Goal: Information Seeking & Learning: Find specific fact

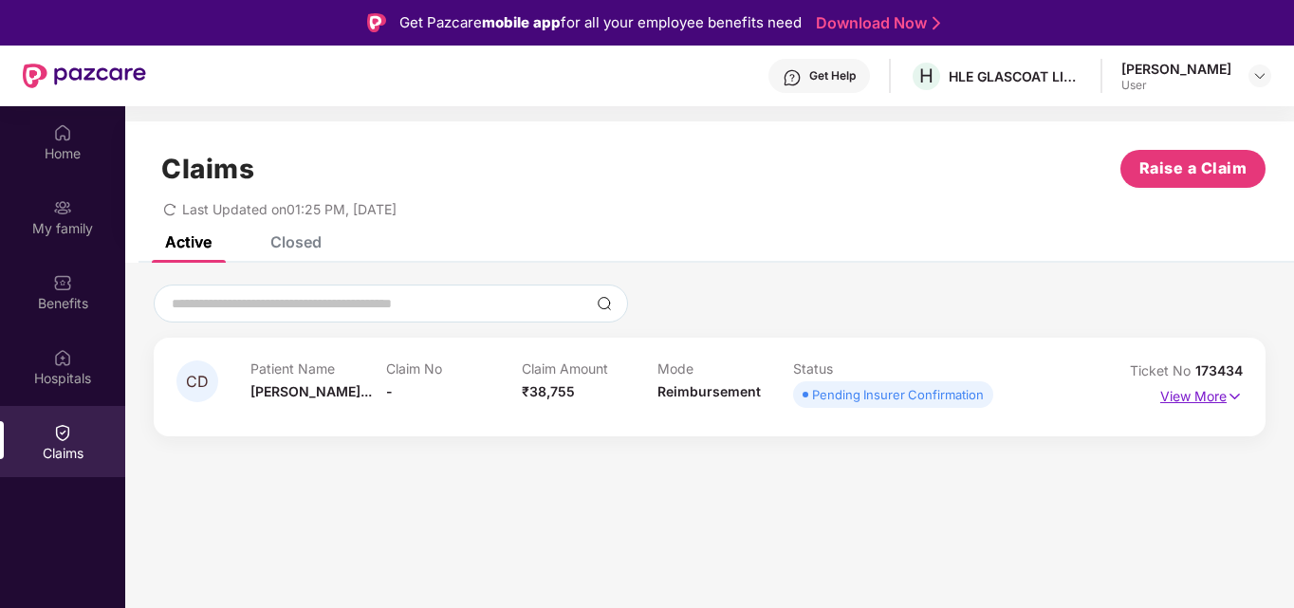
click at [1180, 392] on p "View More" at bounding box center [1201, 394] width 83 height 26
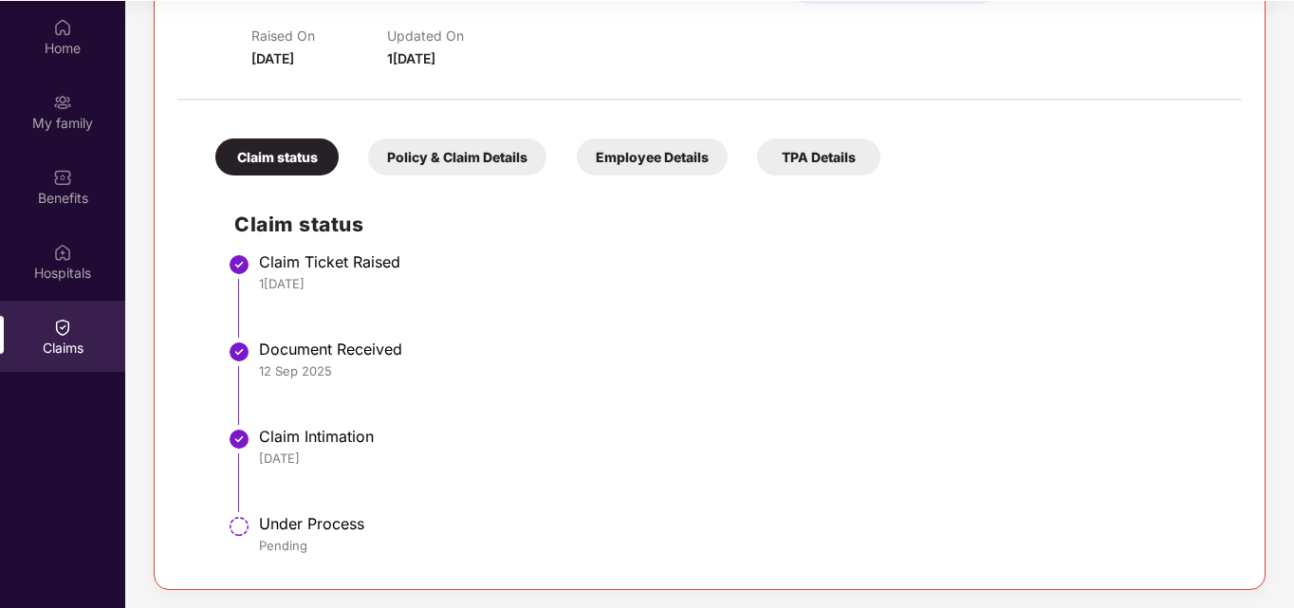
scroll to position [106, 0]
click at [431, 165] on div "Policy & Claim Details" at bounding box center [457, 156] width 178 height 37
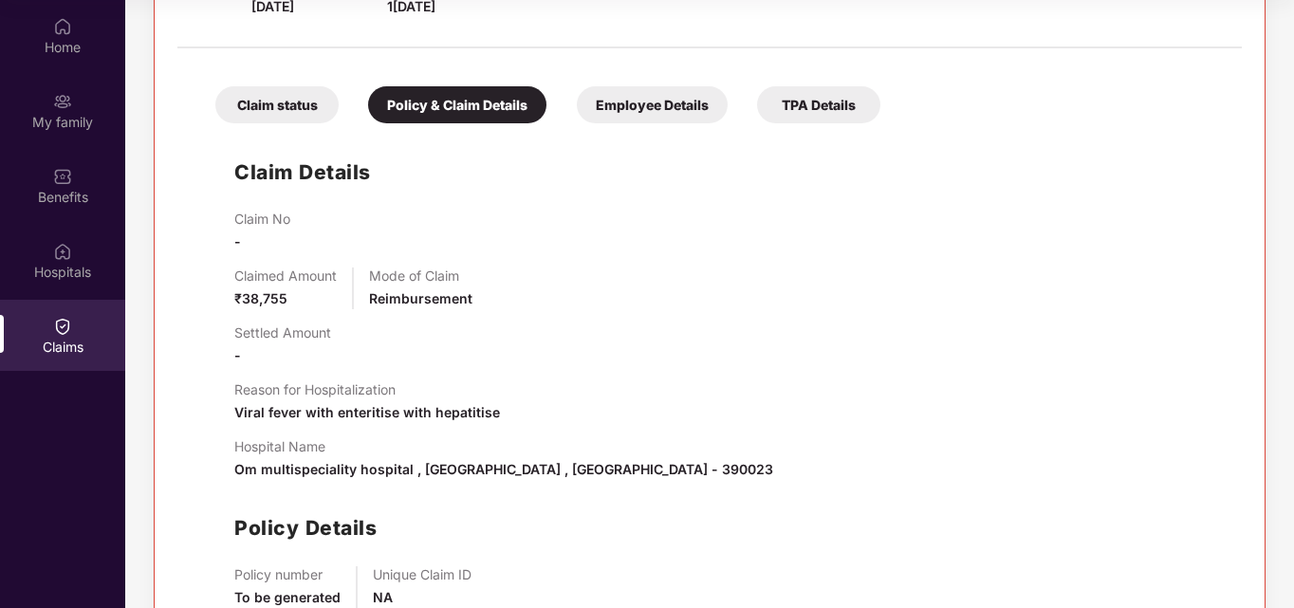
scroll to position [466, 0]
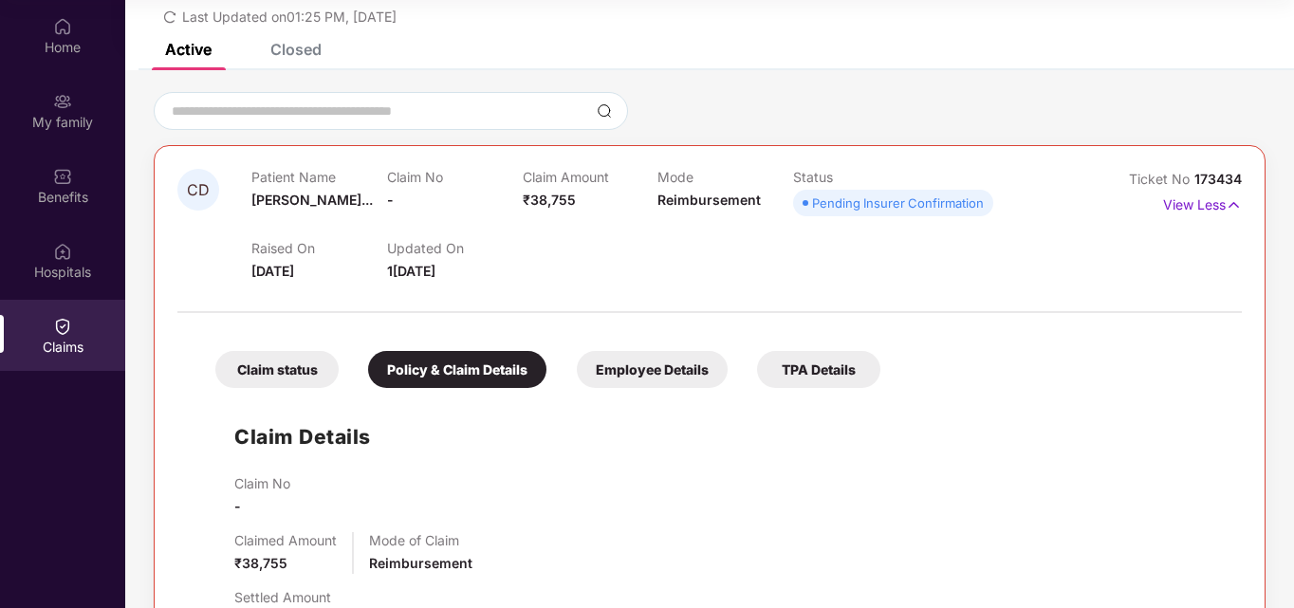
click at [639, 374] on div "Employee Details" at bounding box center [652, 369] width 151 height 37
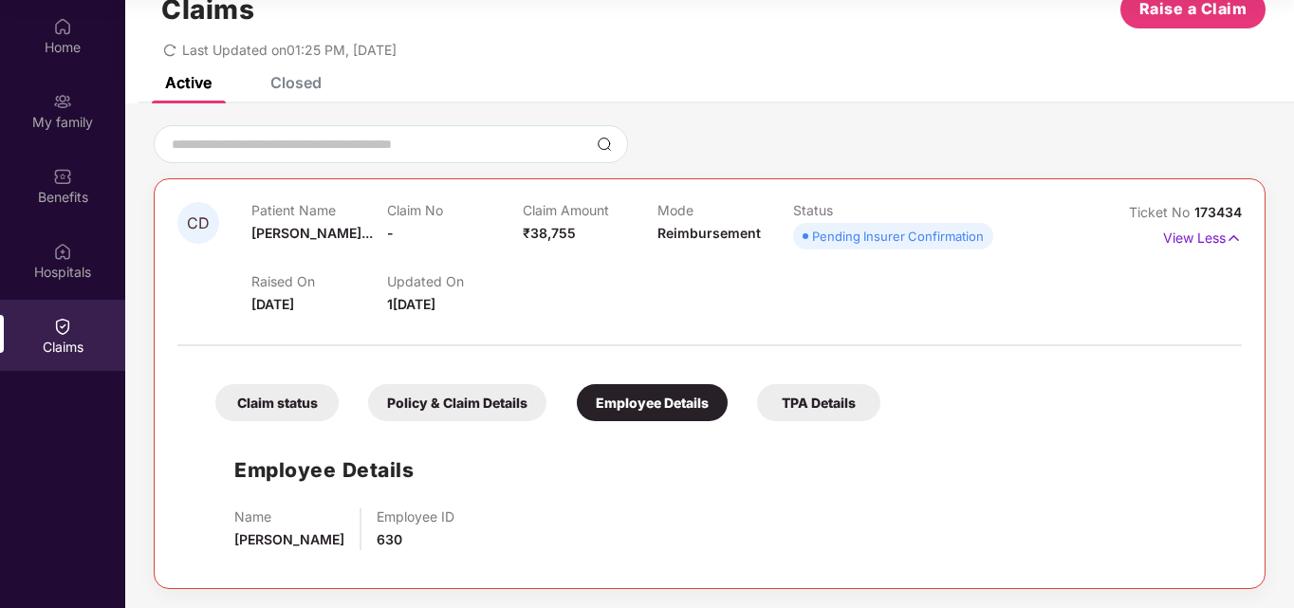
scroll to position [53, 0]
click at [789, 406] on div "TPA Details" at bounding box center [818, 402] width 123 height 37
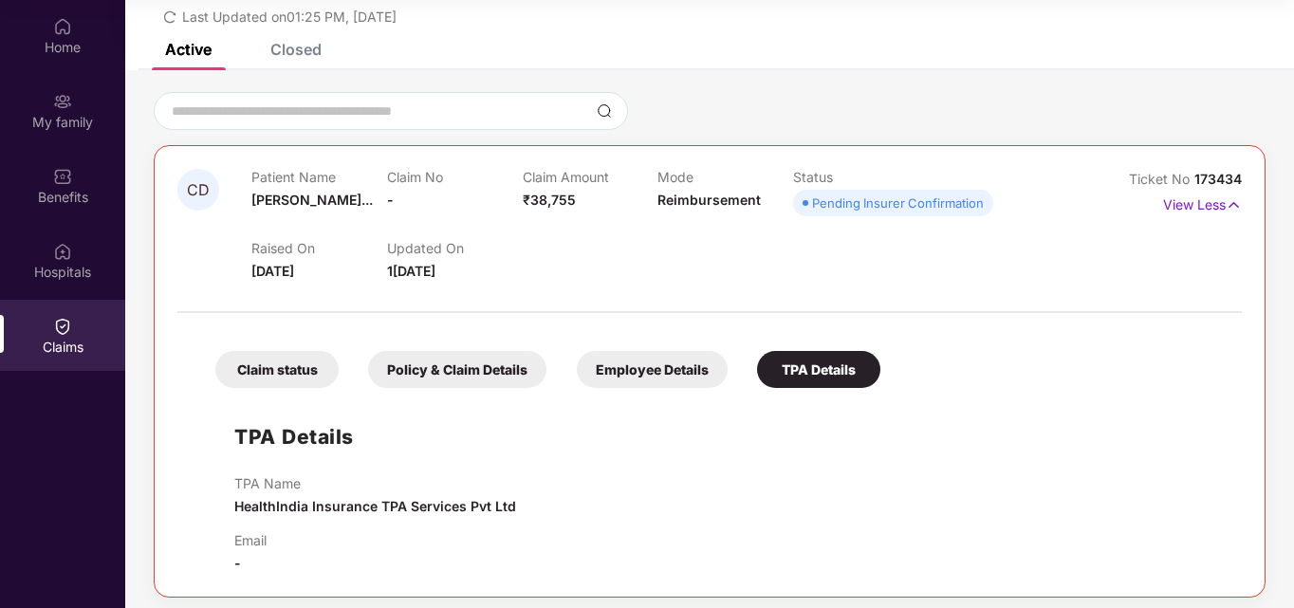
scroll to position [0, 0]
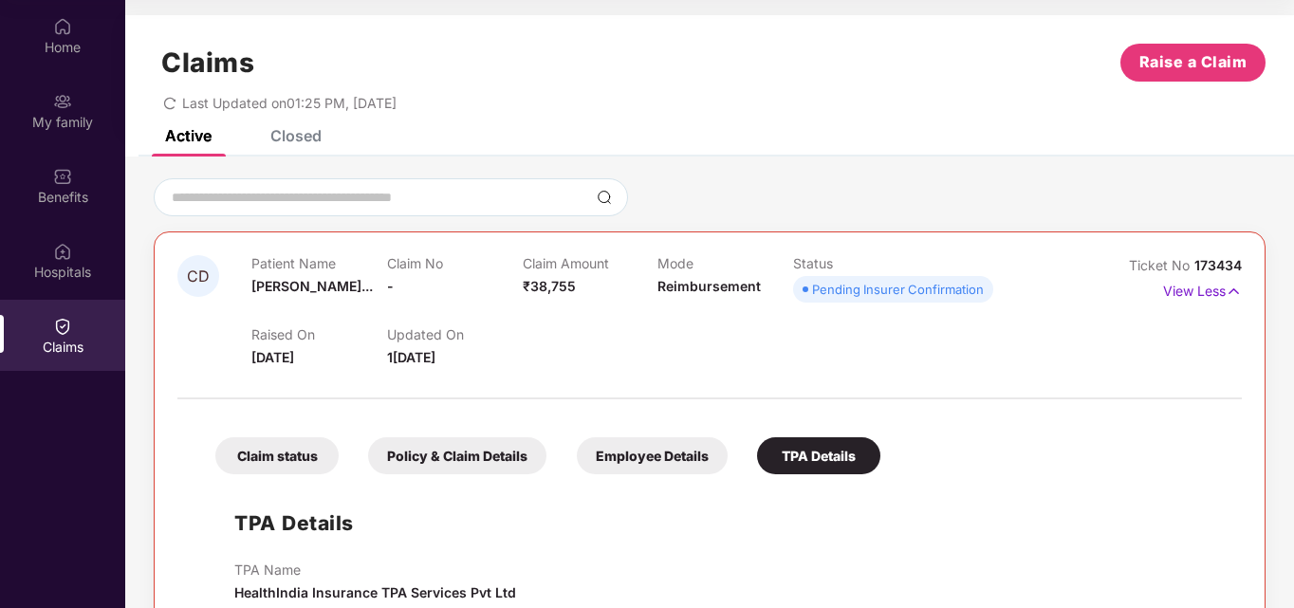
click at [279, 130] on div "Closed" at bounding box center [295, 135] width 51 height 19
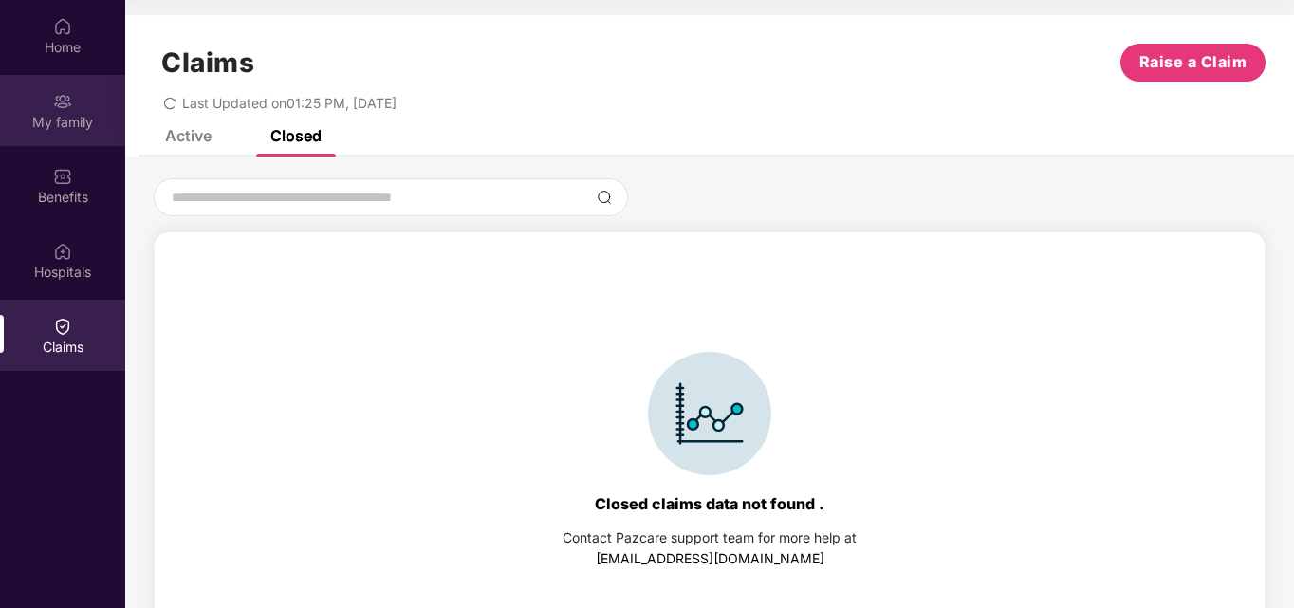
click at [60, 109] on img at bounding box center [62, 101] width 19 height 19
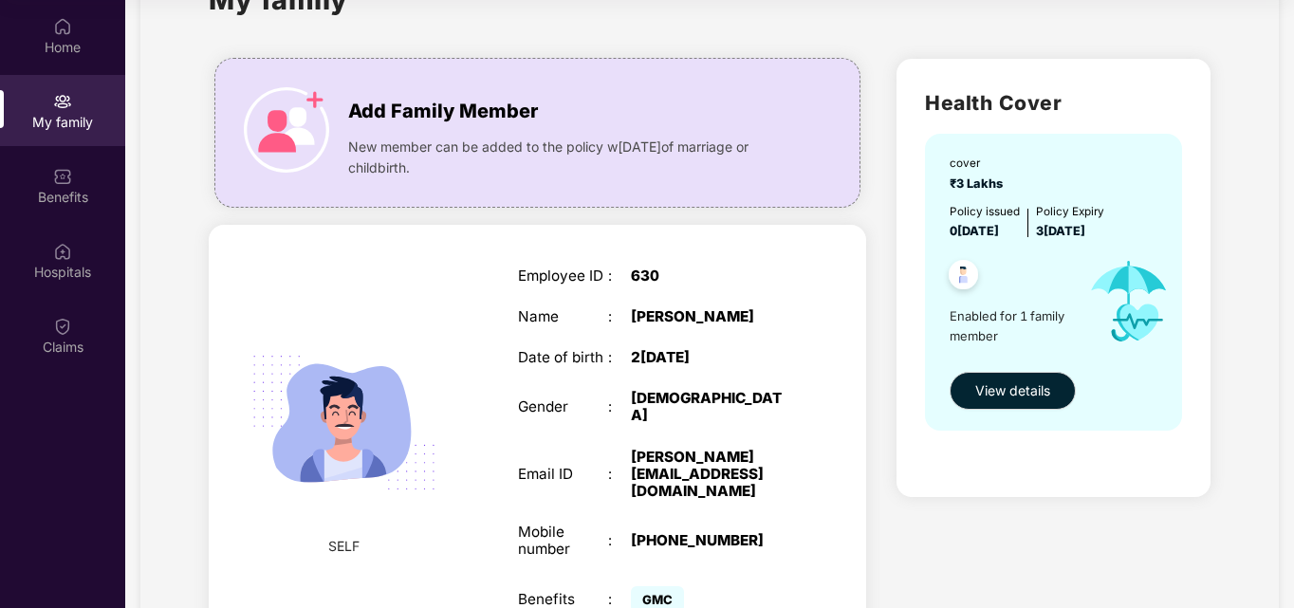
scroll to position [187, 0]
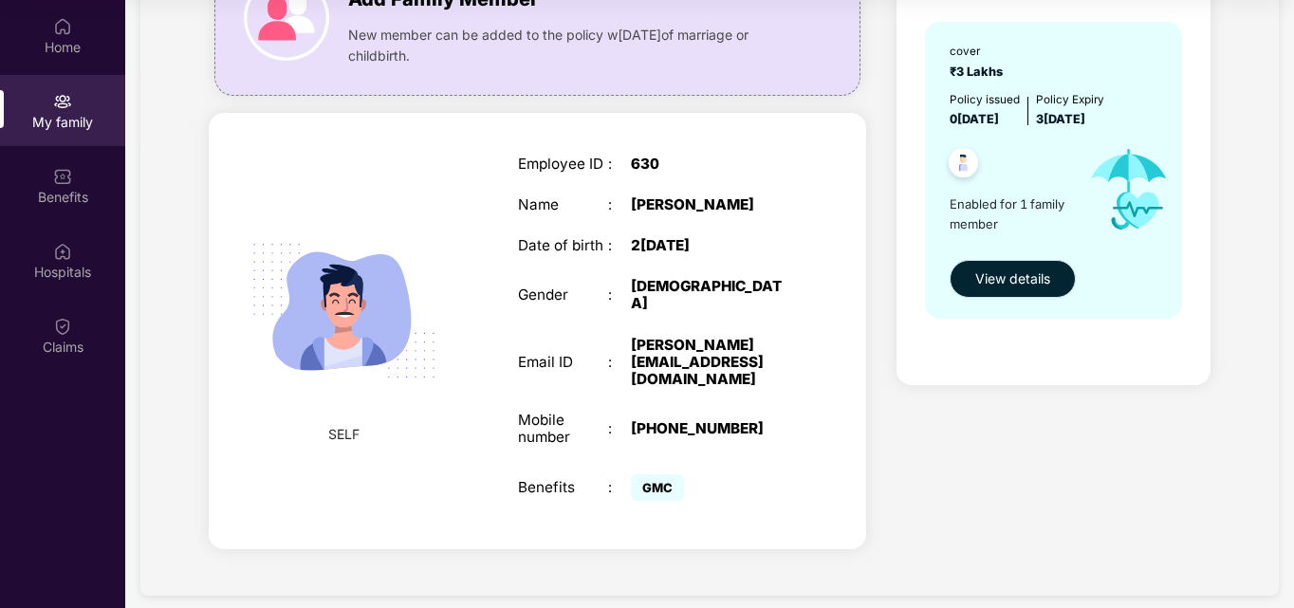
click at [997, 277] on span "View details" at bounding box center [1012, 278] width 75 height 21
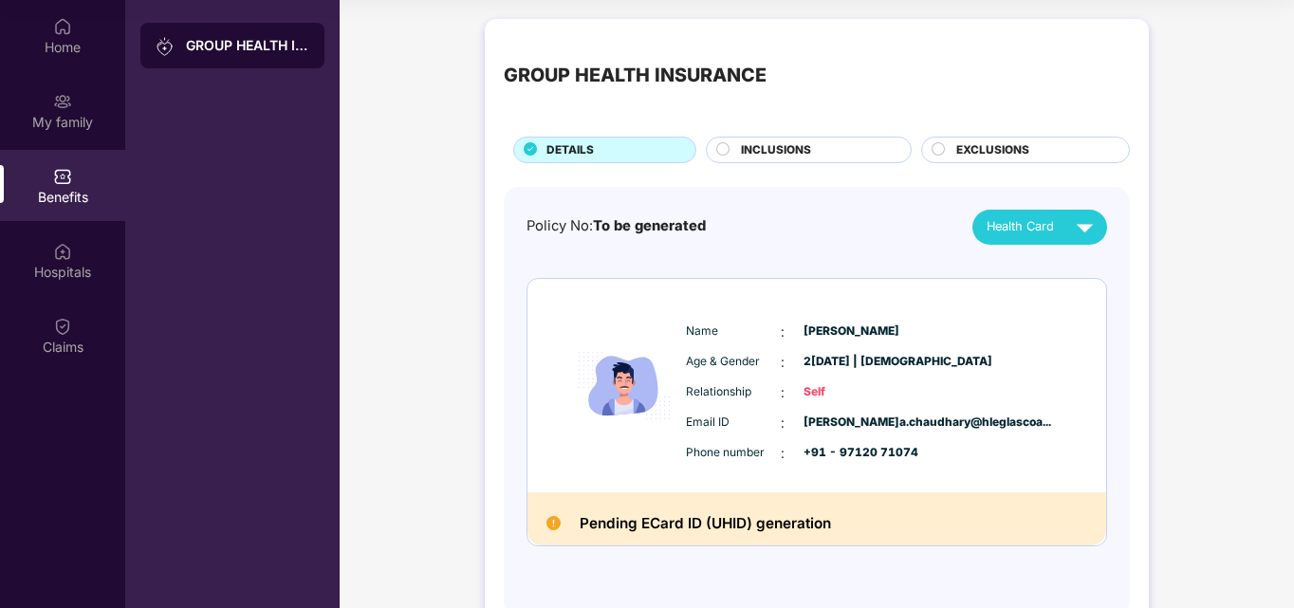
click at [1089, 224] on img at bounding box center [1084, 227] width 33 height 33
click at [796, 150] on span "INCLUSIONS" at bounding box center [776, 150] width 70 height 18
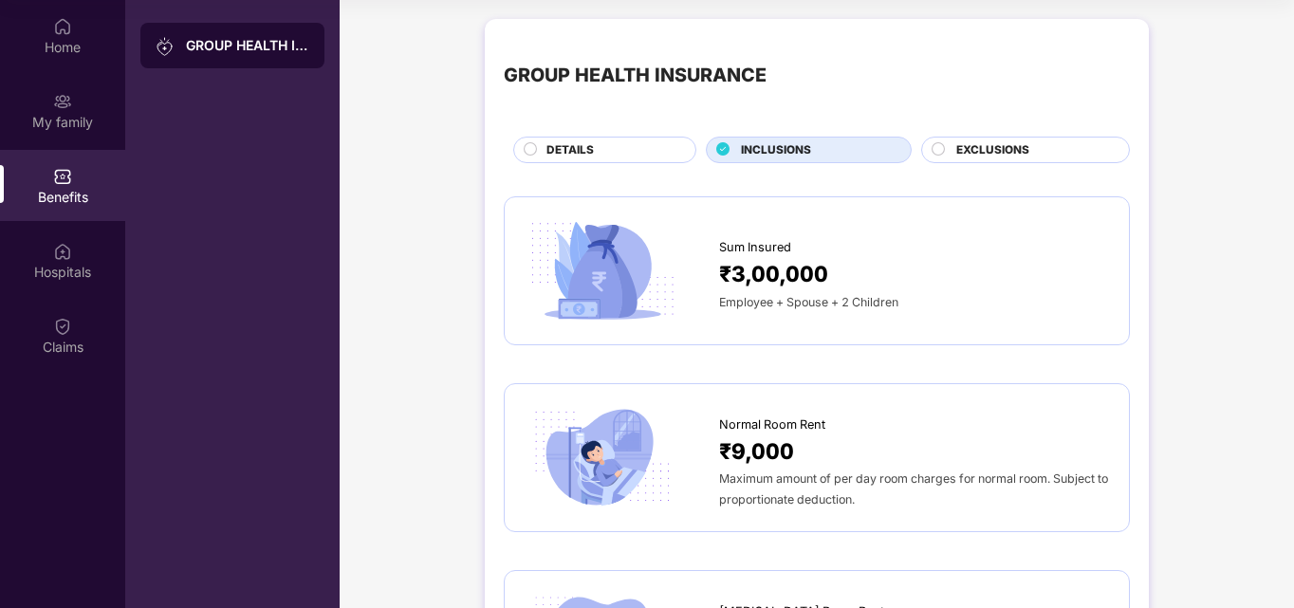
click at [944, 150] on div at bounding box center [939, 151] width 15 height 19
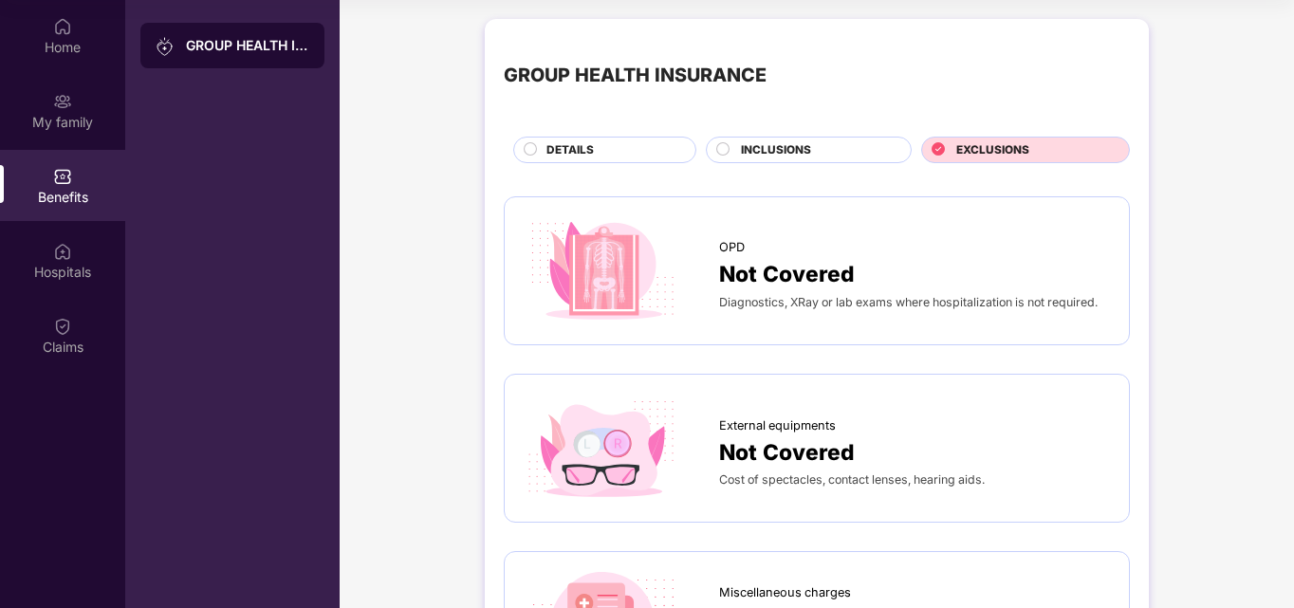
click at [800, 140] on div "INCLUSIONS" at bounding box center [809, 150] width 206 height 27
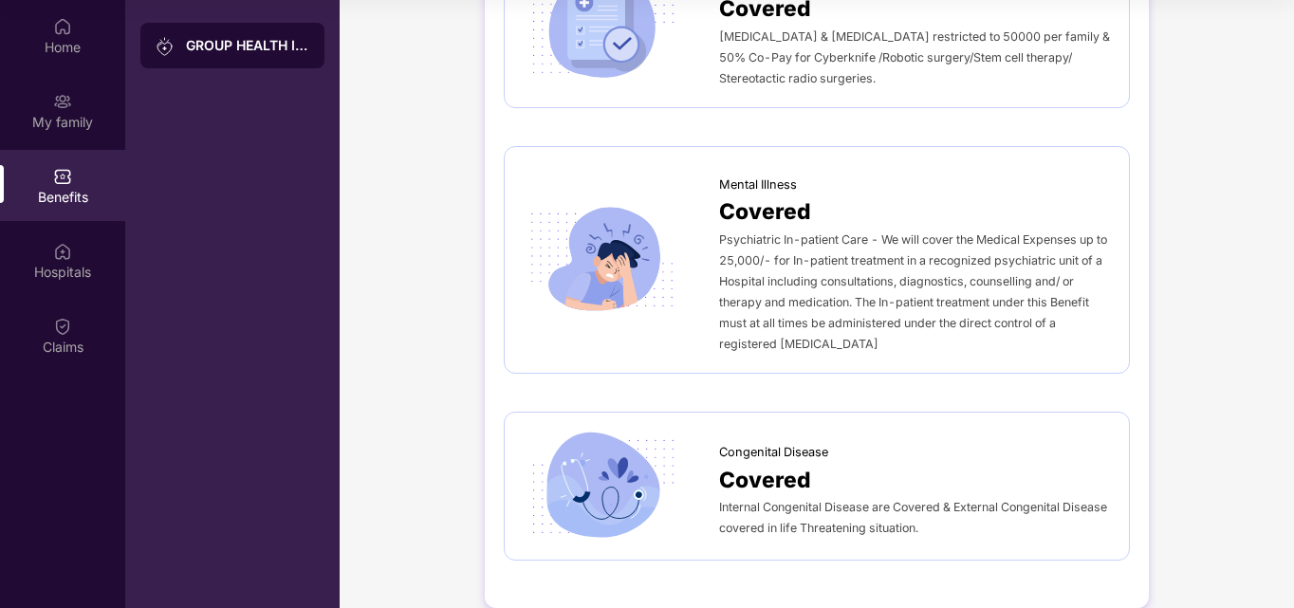
scroll to position [3158, 0]
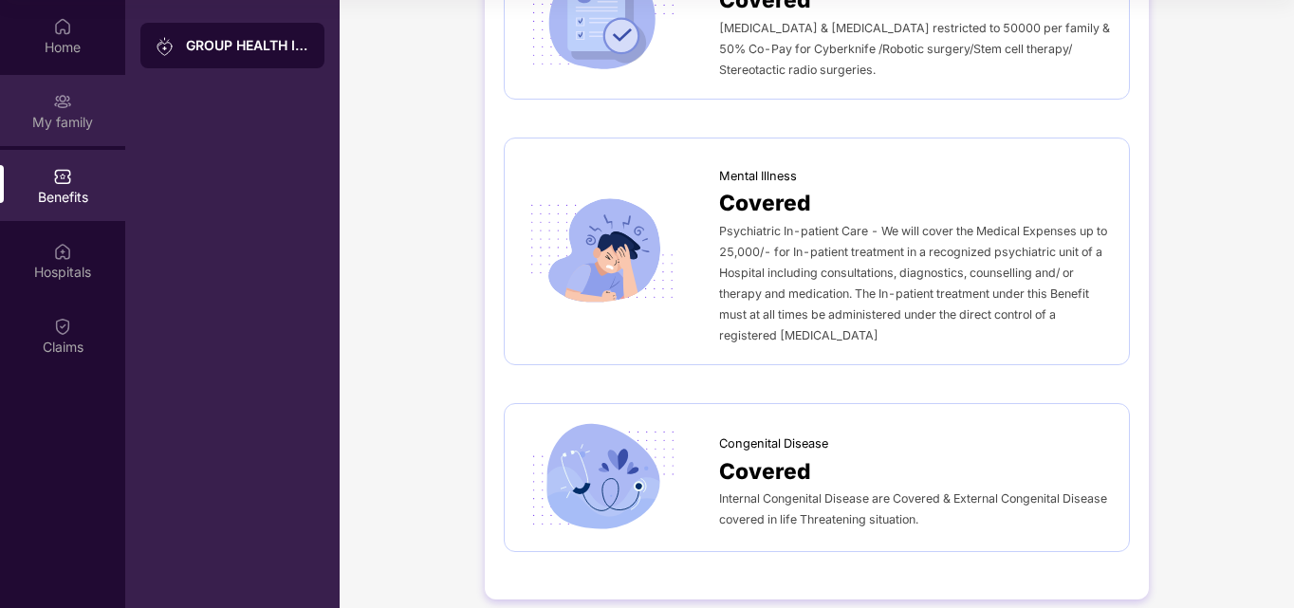
click at [69, 117] on div "My family" at bounding box center [62, 122] width 125 height 19
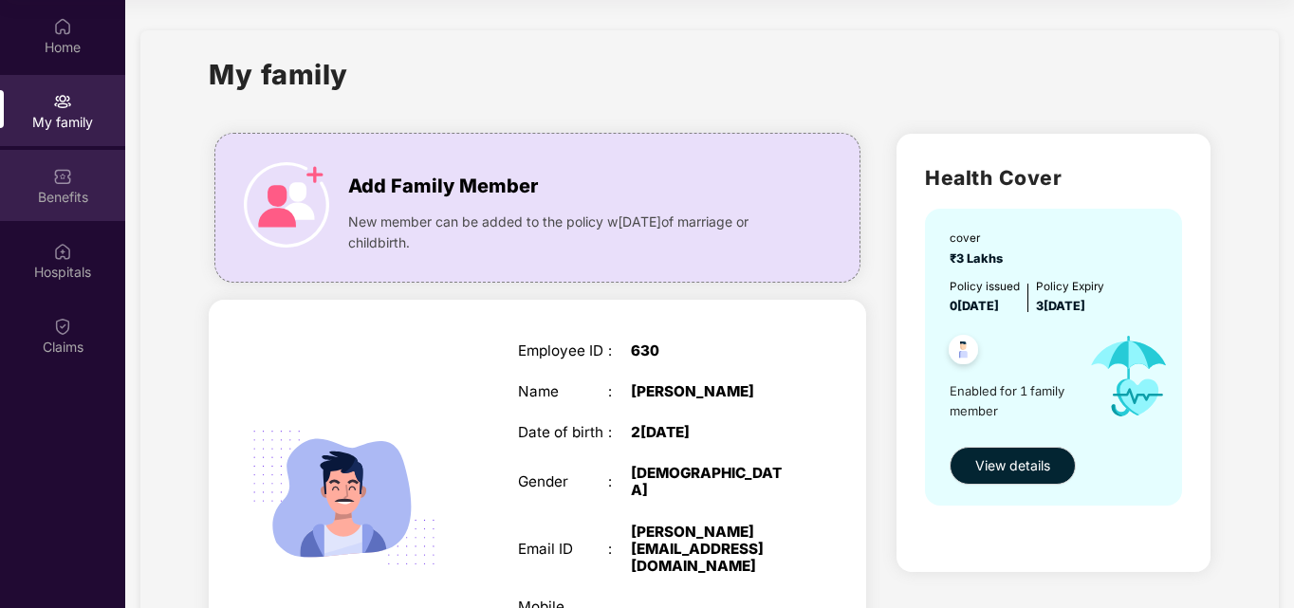
click at [53, 176] on img at bounding box center [62, 176] width 19 height 19
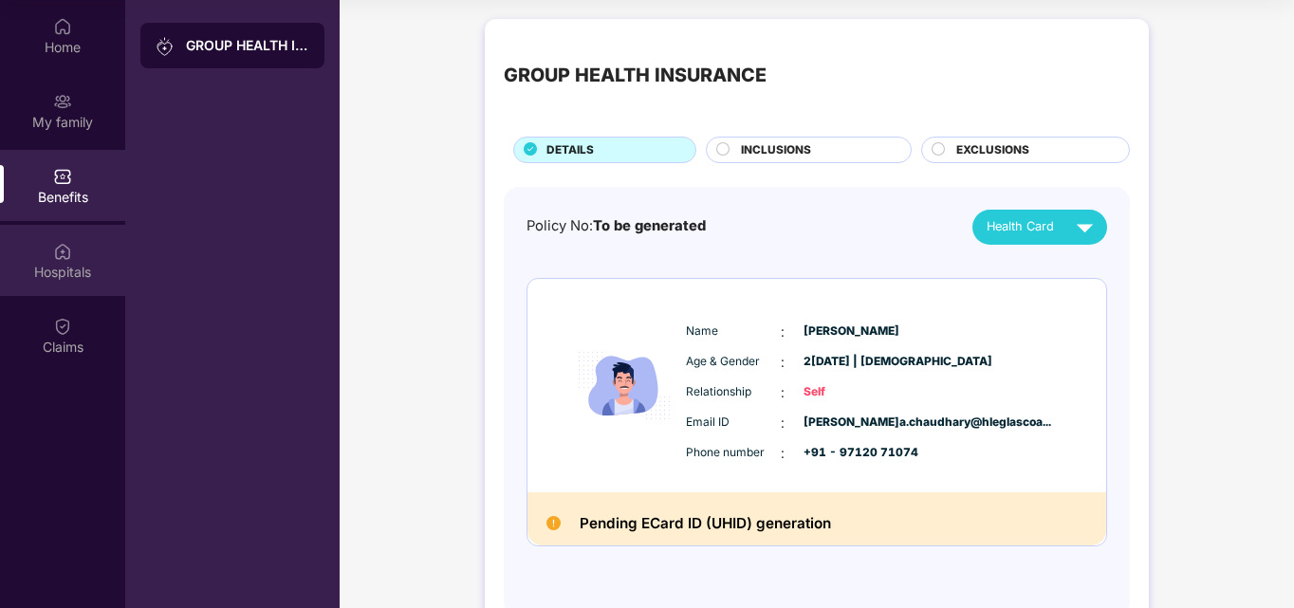
click at [59, 267] on div "Hospitals" at bounding box center [62, 272] width 125 height 19
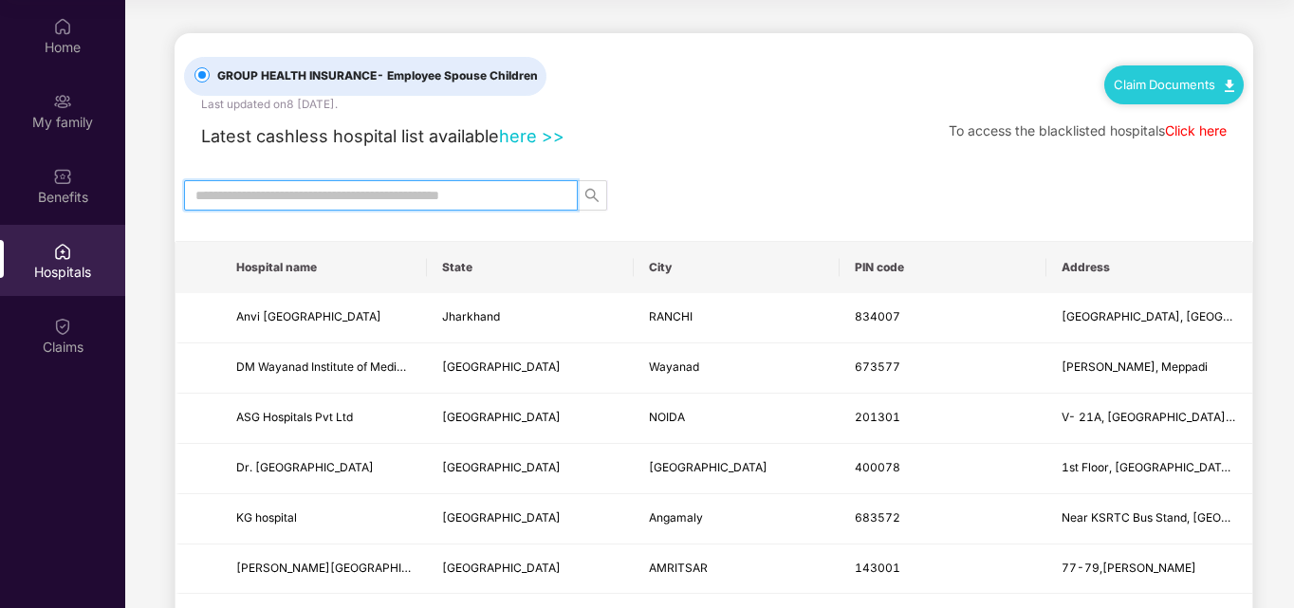
click at [248, 193] on input "text" at bounding box center [373, 195] width 356 height 21
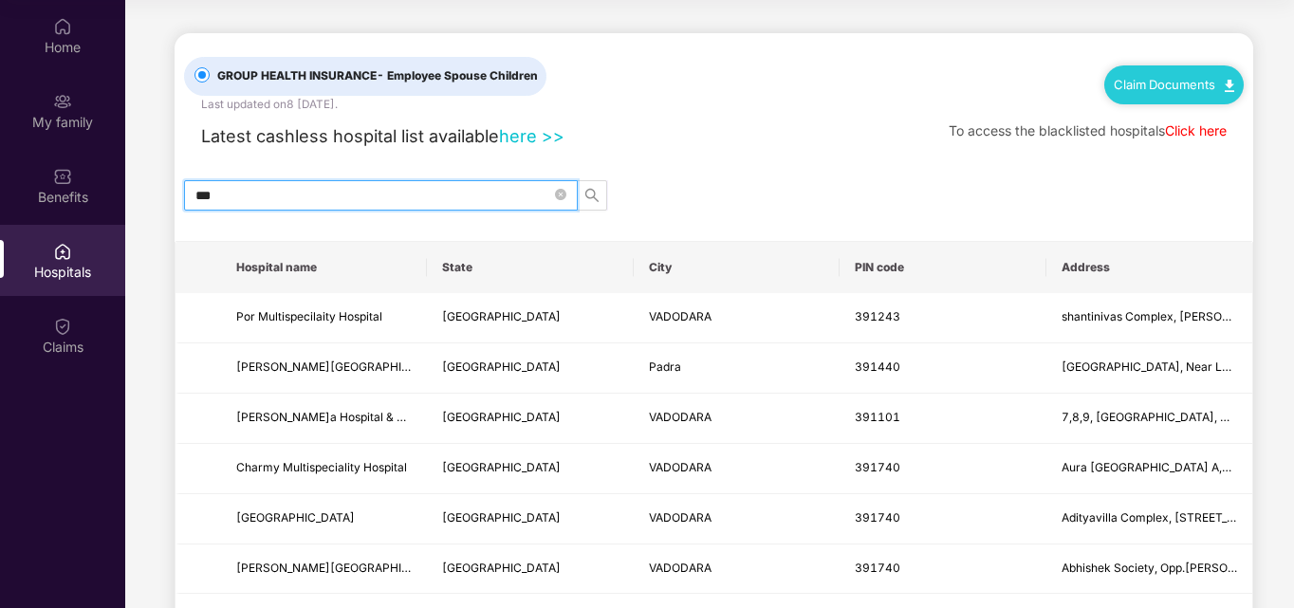
click at [290, 268] on span "Hospital name" at bounding box center [324, 267] width 176 height 15
click at [299, 194] on input "***" at bounding box center [373, 195] width 356 height 21
type input "*"
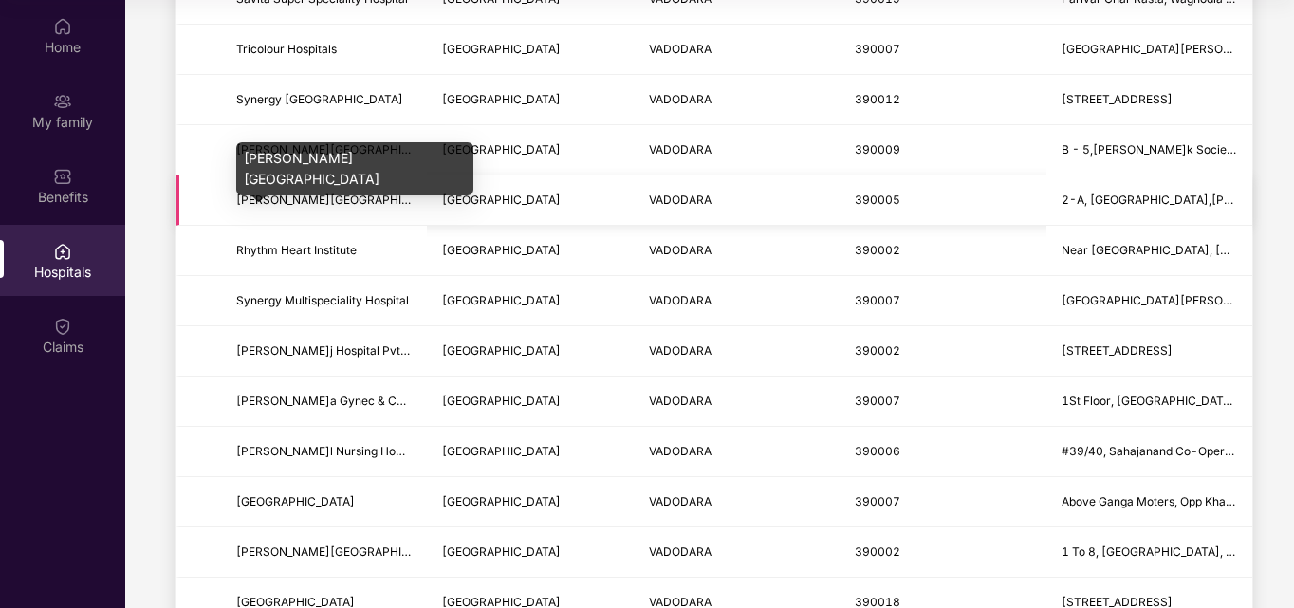
scroll to position [285, 0]
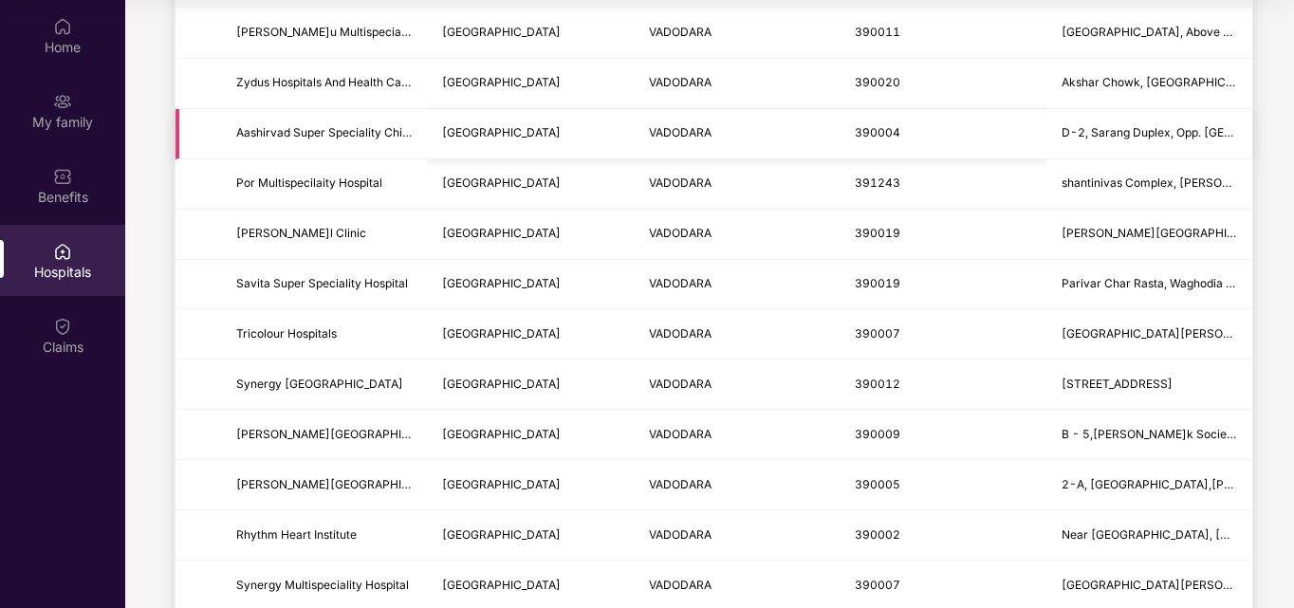
type input "********"
click at [186, 134] on td at bounding box center [199, 134] width 46 height 50
click at [236, 142] on span "Aashirvad Super Speciality Children Hospital" at bounding box center [324, 133] width 176 height 18
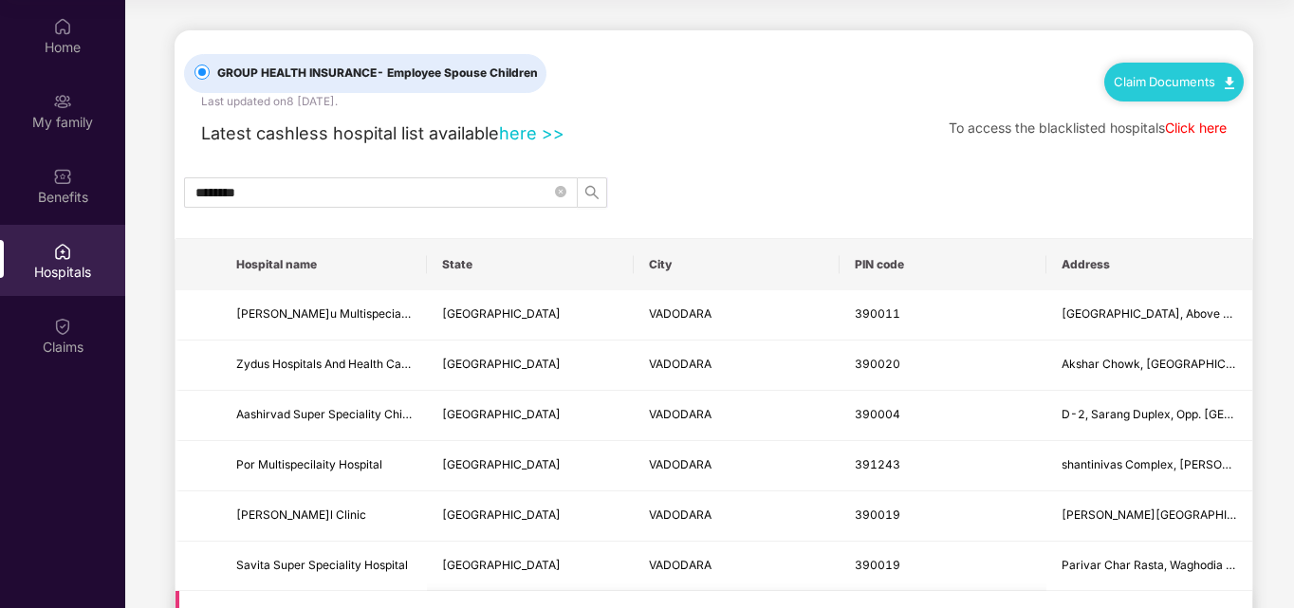
scroll to position [0, 0]
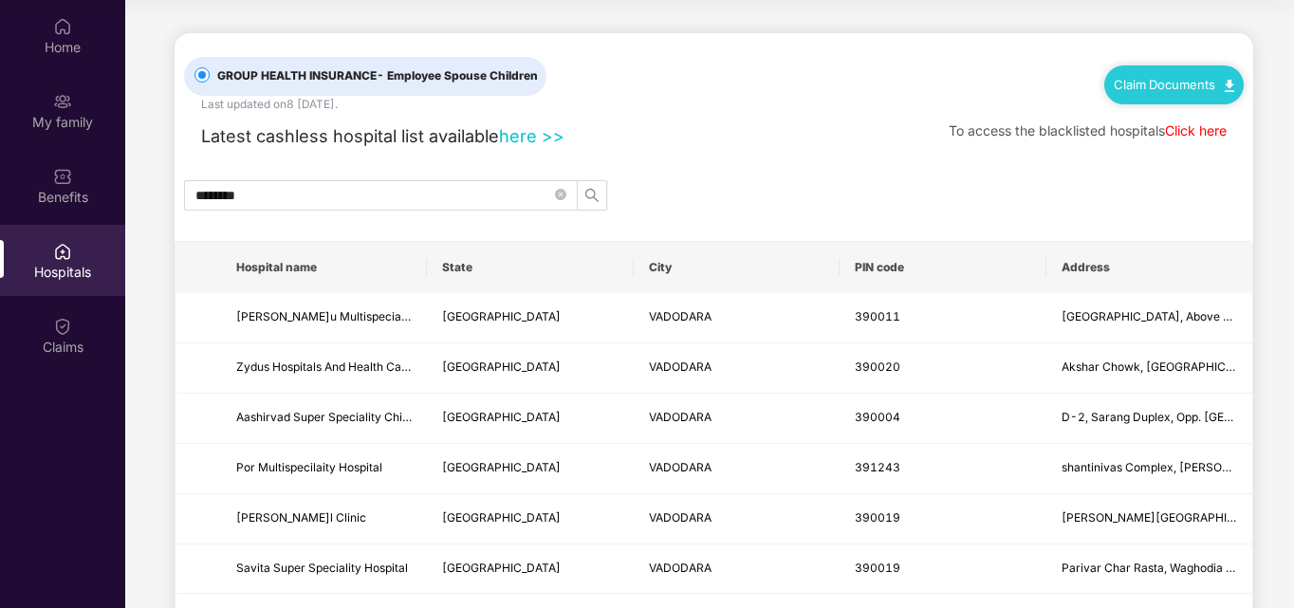
click at [1190, 131] on link "Click here" at bounding box center [1196, 130] width 62 height 16
